Goal: Transaction & Acquisition: Purchase product/service

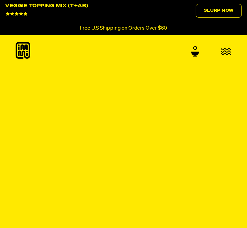
click at [44, 8] on div "Veggie Topping Mix (T+AB)" at bounding box center [46, 6] width 83 height 4
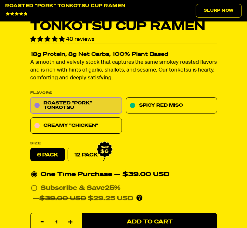
scroll to position [323, 0]
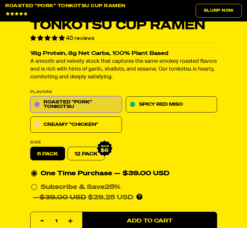
click at [90, 99] on link "Roasted "Pork" Tonkotsu" at bounding box center [76, 104] width 92 height 16
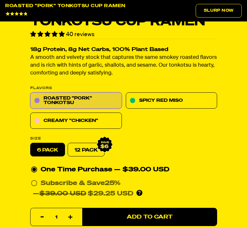
scroll to position [327, 0]
click at [171, 221] on button "Add to Cart" at bounding box center [149, 217] width 135 height 18
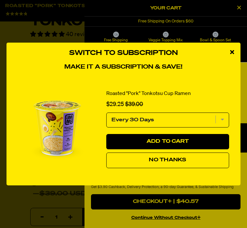
click at [223, 127] on select "Every 30 Days" at bounding box center [167, 119] width 123 height 15
click at [176, 163] on span "No Thanks" at bounding box center [167, 159] width 37 height 5
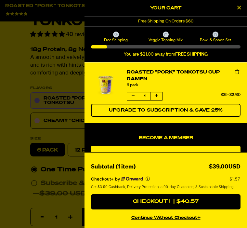
scroll to position [0, 0]
click at [240, 8] on icon "Close Cart" at bounding box center [239, 8] width 4 height 6
